Goal: Transaction & Acquisition: Purchase product/service

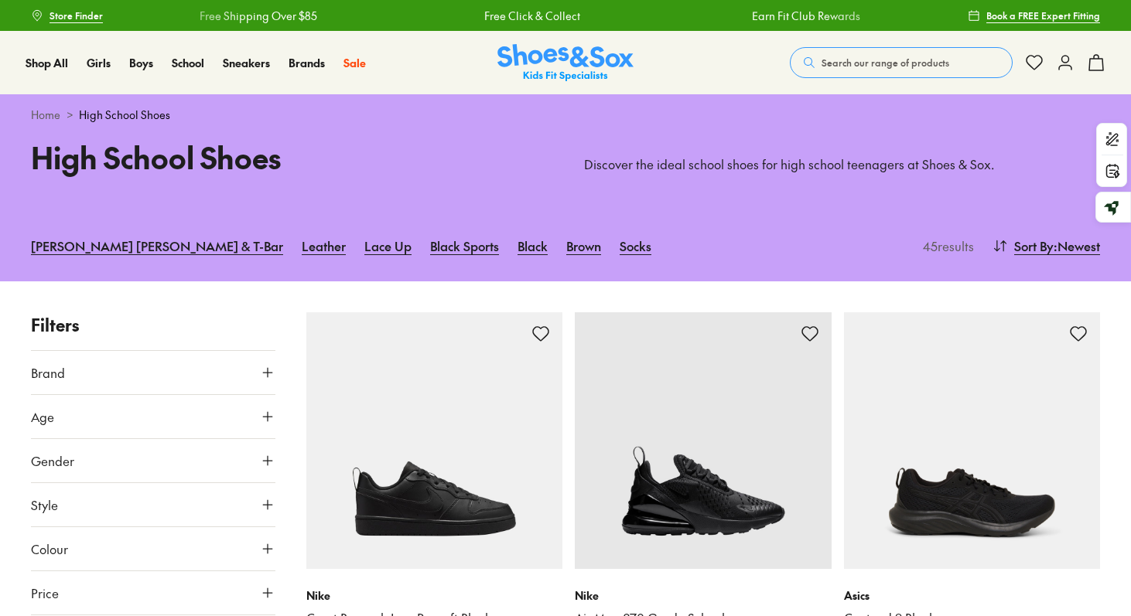
click at [899, 53] on button "Search our range of products" at bounding box center [901, 62] width 223 height 31
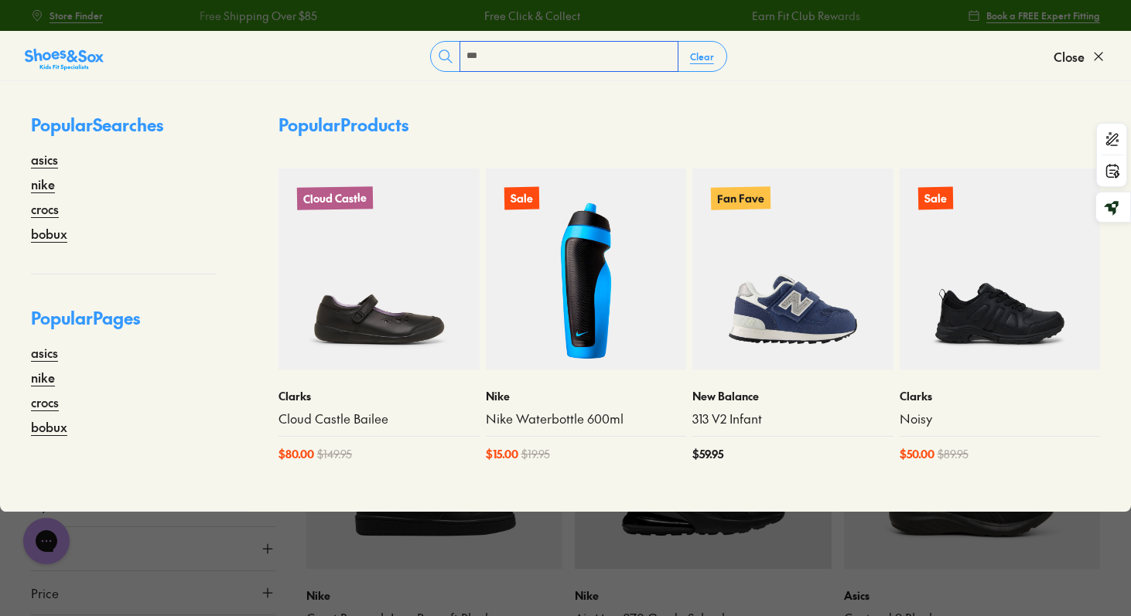
type input "***"
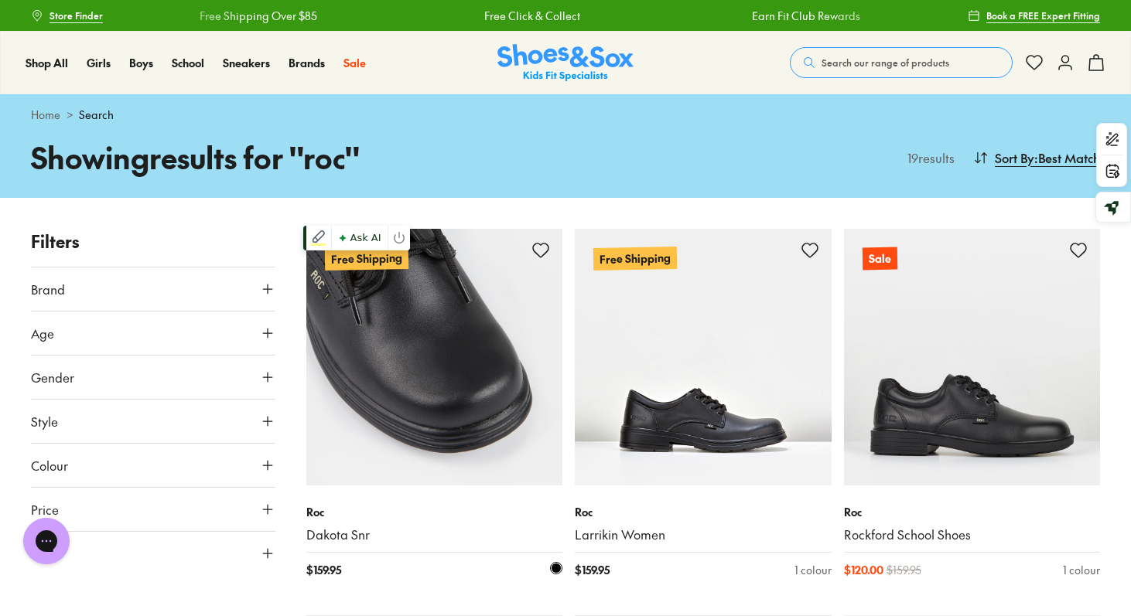
click at [423, 476] on img at bounding box center [434, 357] width 257 height 257
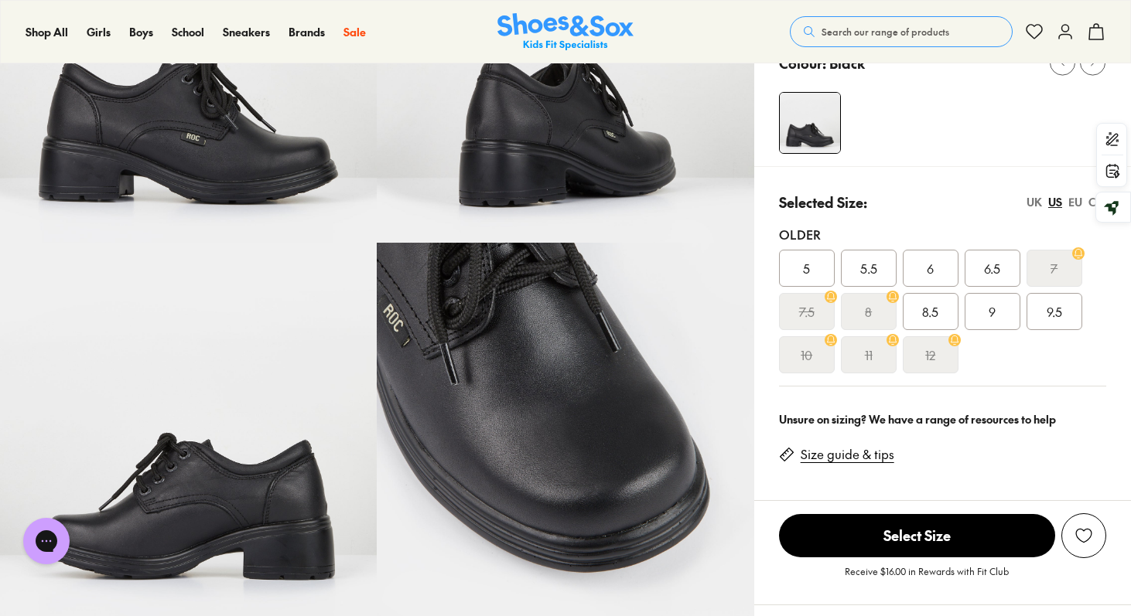
scroll to position [230, 0]
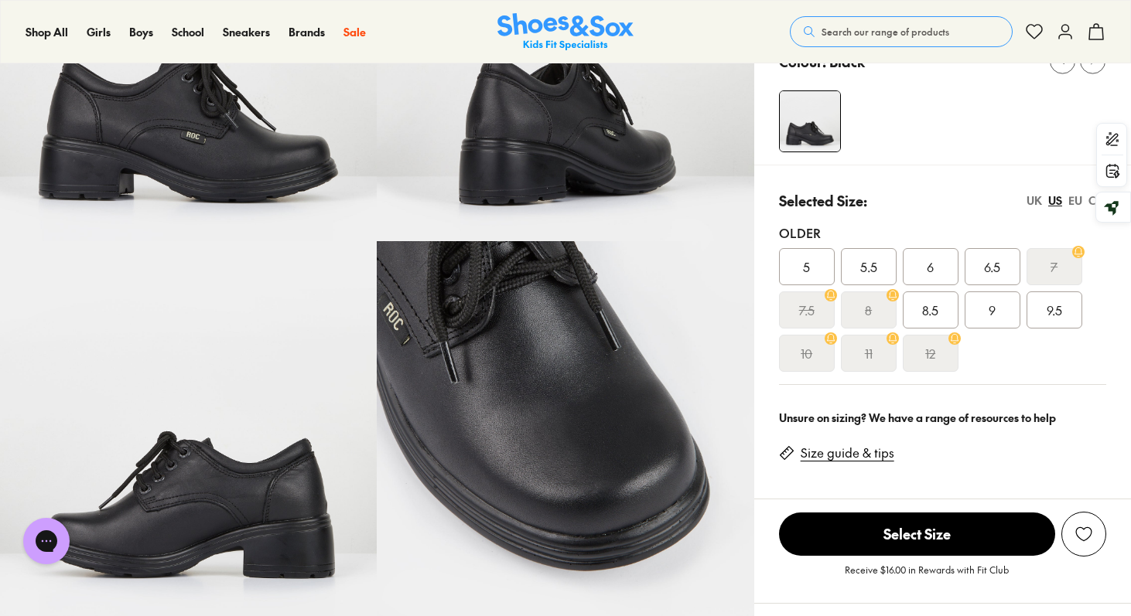
select select "*"
click at [1072, 198] on div "EU" at bounding box center [1075, 201] width 14 height 16
click at [1051, 201] on div "US" at bounding box center [1055, 201] width 14 height 16
click at [858, 454] on link "Size guide & tips" at bounding box center [847, 453] width 94 height 17
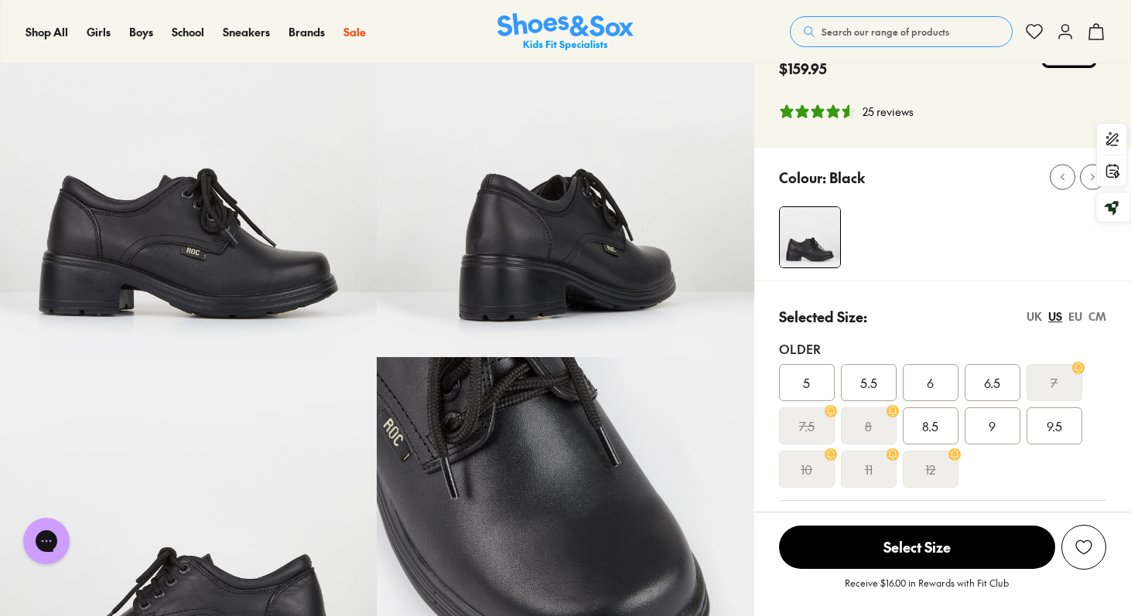
scroll to position [128, 0]
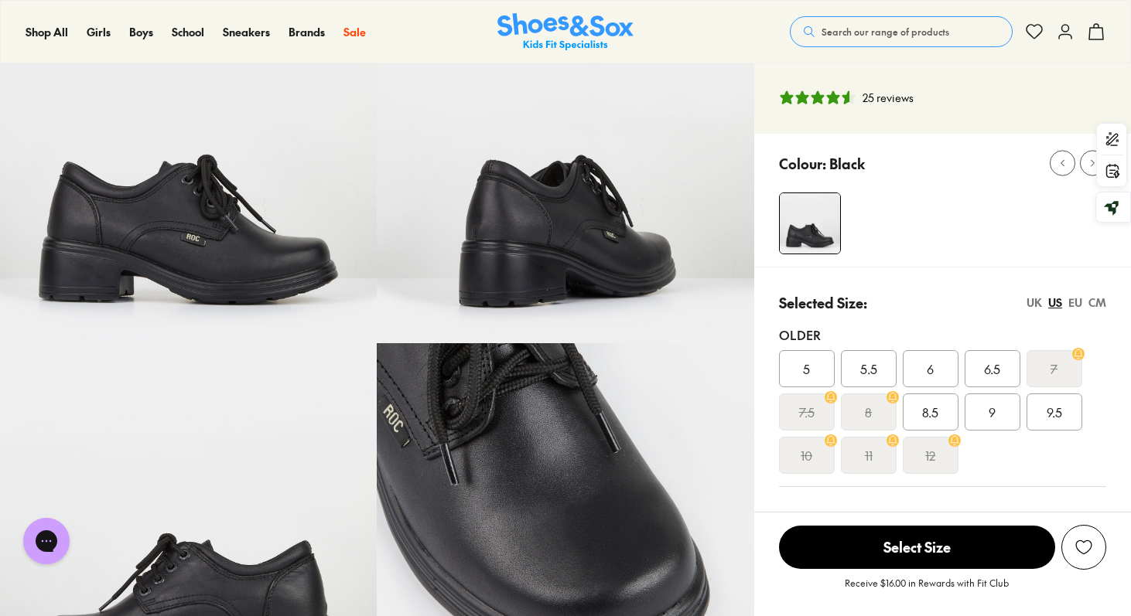
click at [858, 373] on div "5.5" at bounding box center [869, 368] width 56 height 37
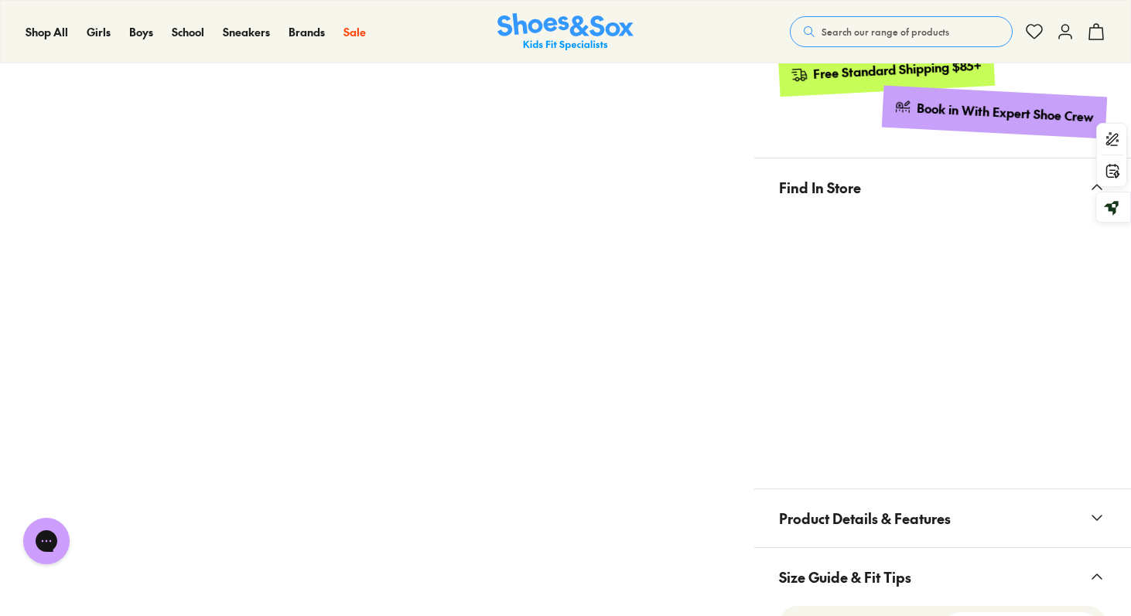
scroll to position [807, 0]
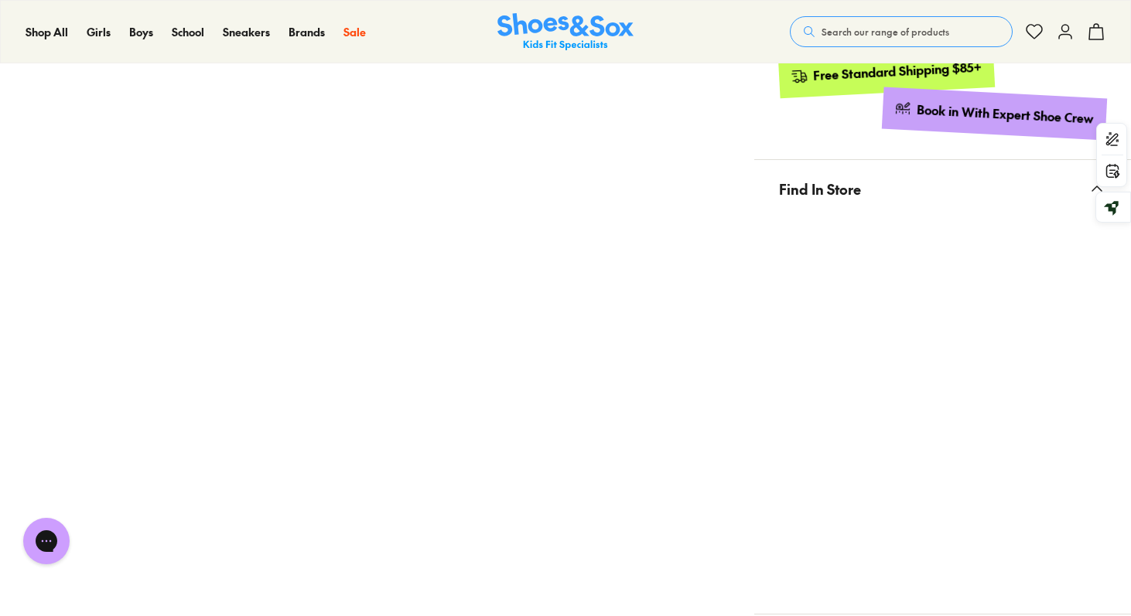
click at [748, 264] on div "Pinch & Zoom (100%)" at bounding box center [377, 534] width 754 height 2495
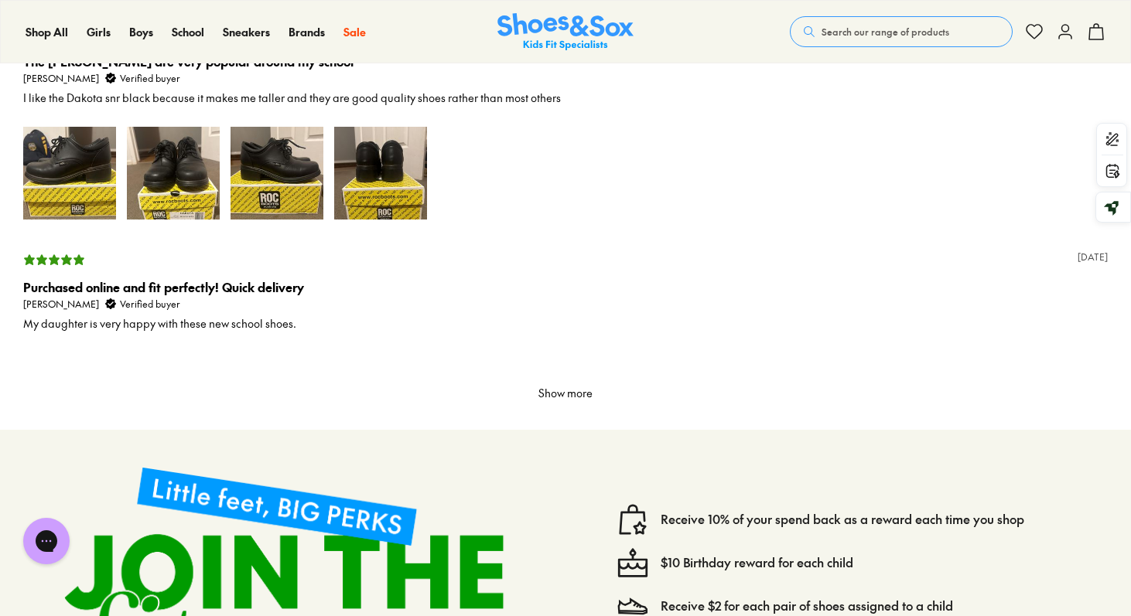
scroll to position [4470, 0]
